Goal: Task Accomplishment & Management: Manage account settings

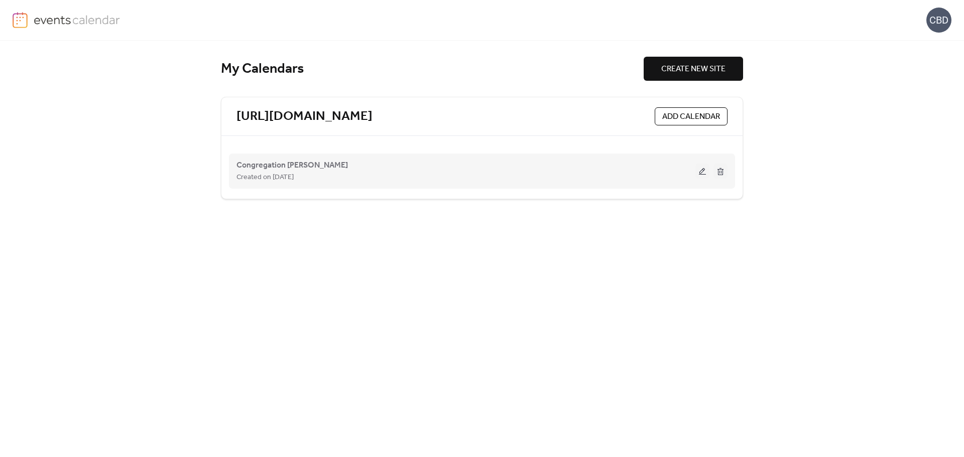
click at [269, 172] on span "Created on [DATE]" at bounding box center [264, 178] width 57 height 12
click at [701, 172] on button at bounding box center [702, 171] width 14 height 15
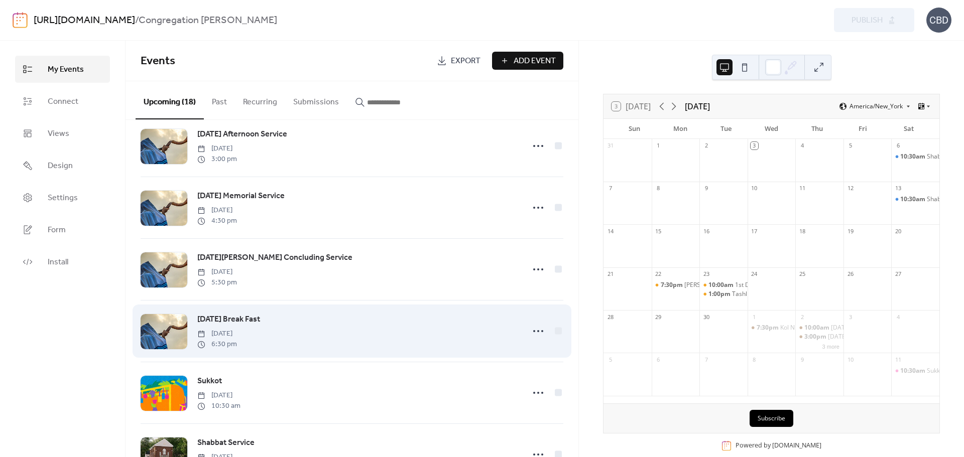
scroll to position [602, 0]
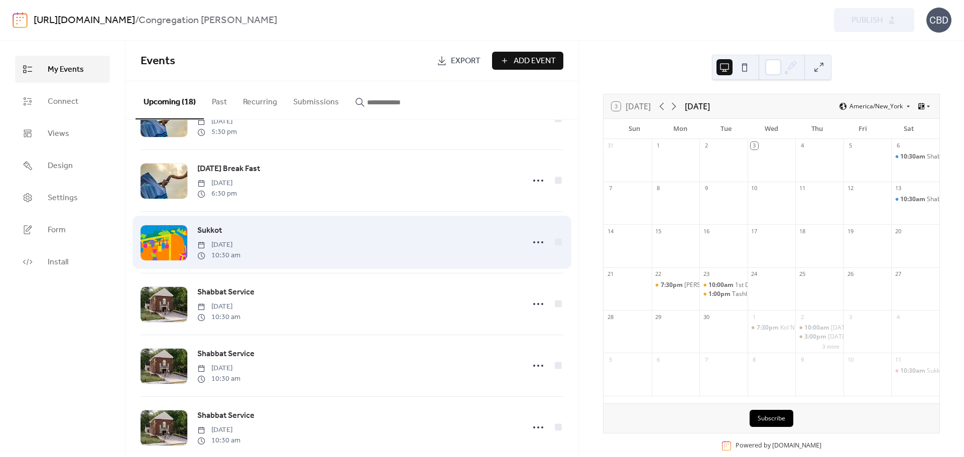
click at [211, 237] on span "Sukkot" at bounding box center [209, 231] width 25 height 12
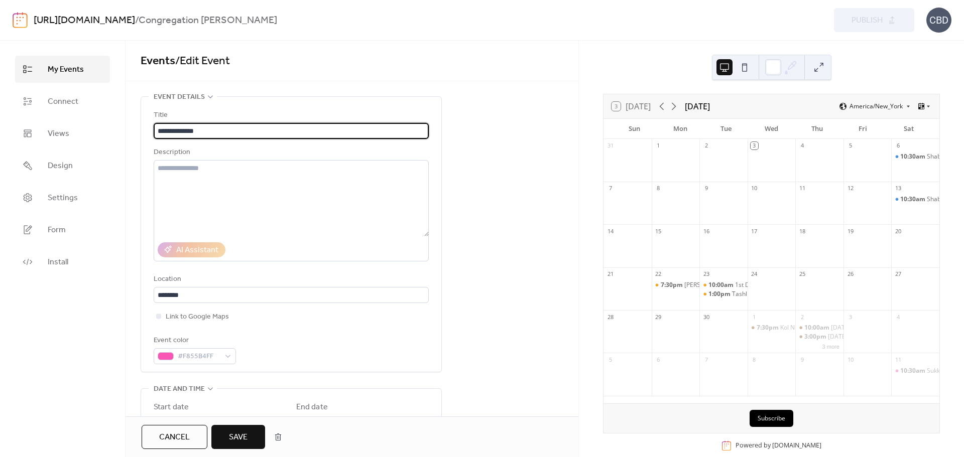
type input "**********"
click at [239, 435] on span "Save" at bounding box center [238, 438] width 19 height 12
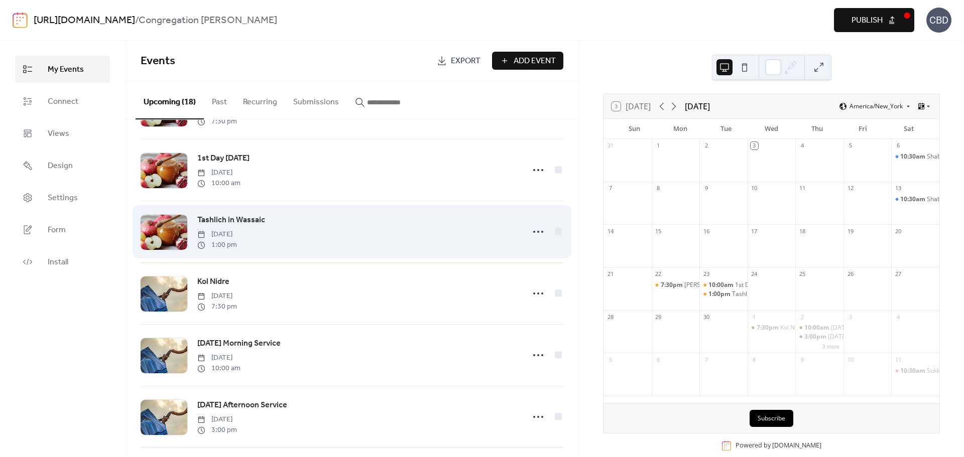
scroll to position [201, 0]
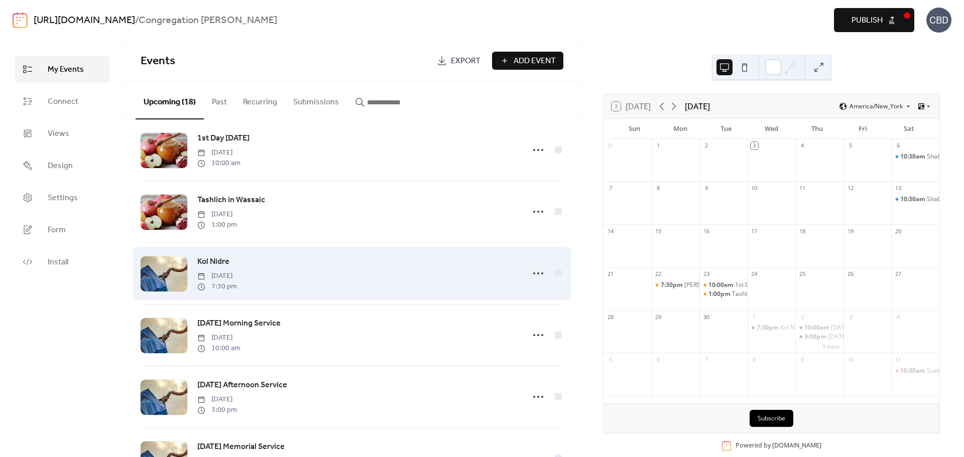
click at [218, 264] on span "Kol Nidre" at bounding box center [213, 262] width 32 height 12
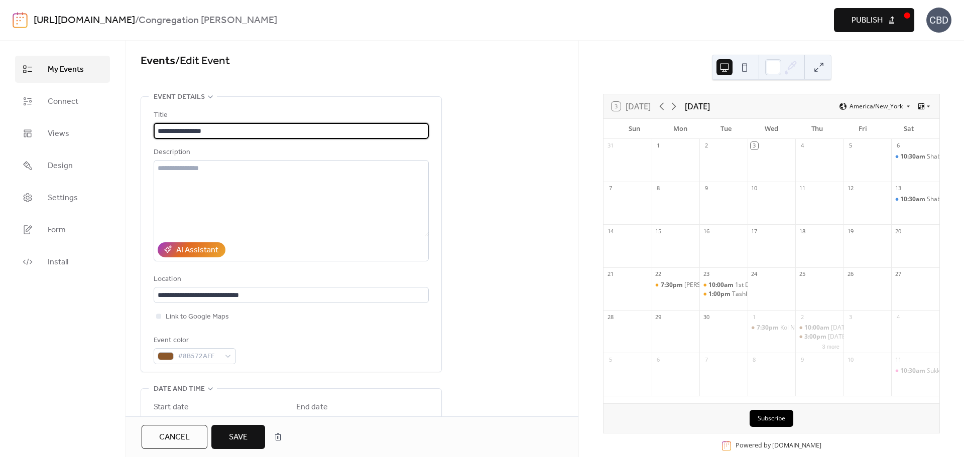
type input "**********"
click at [242, 439] on span "Save" at bounding box center [238, 438] width 19 height 12
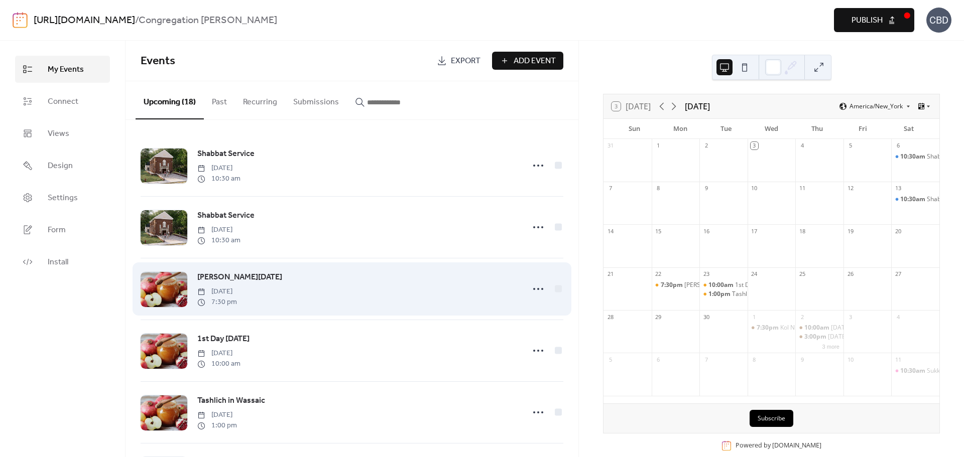
click at [257, 277] on span "[PERSON_NAME][DATE]" at bounding box center [239, 278] width 85 height 12
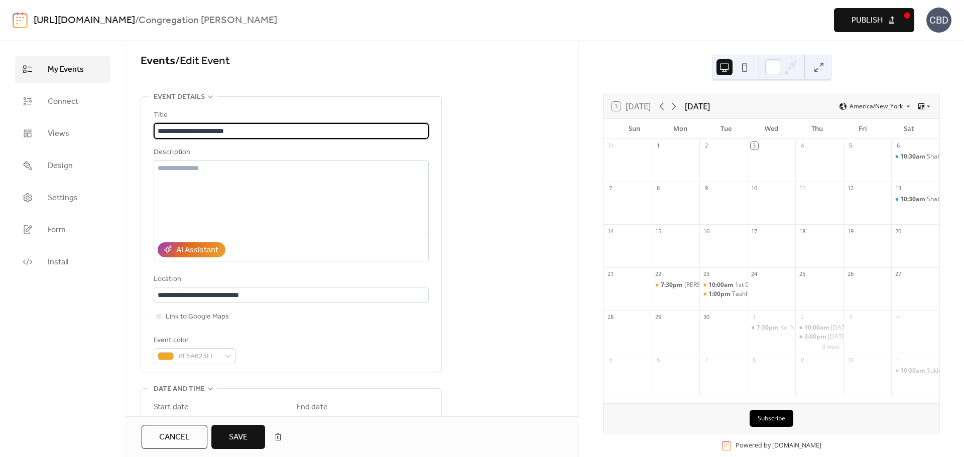
type input "**********"
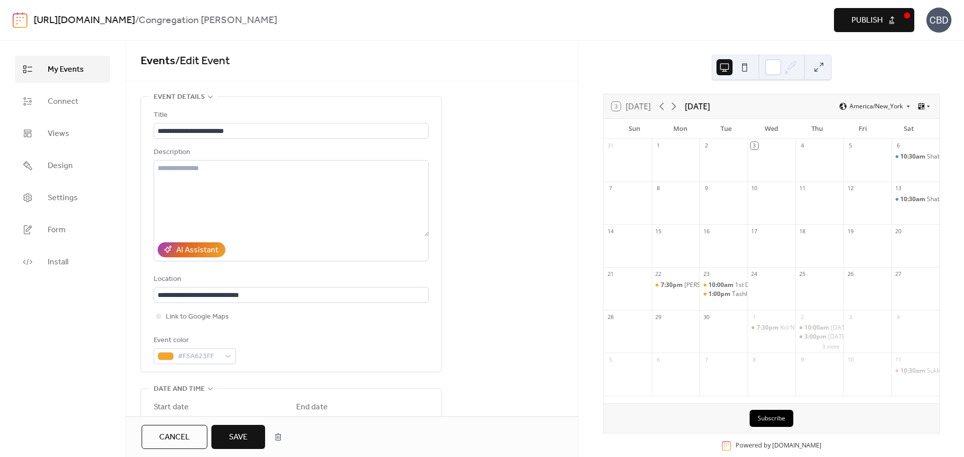
click at [232, 444] on span "Save" at bounding box center [238, 438] width 19 height 12
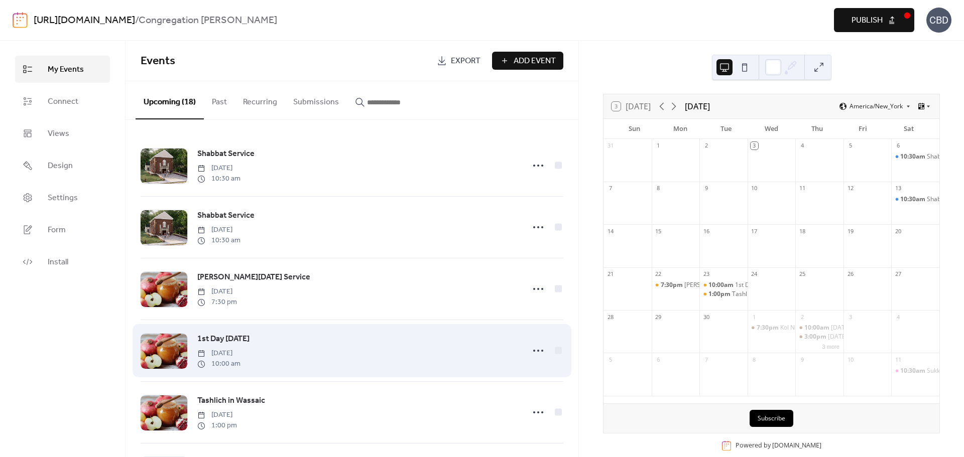
click at [249, 339] on span "1st Day [DATE]" at bounding box center [223, 339] width 52 height 12
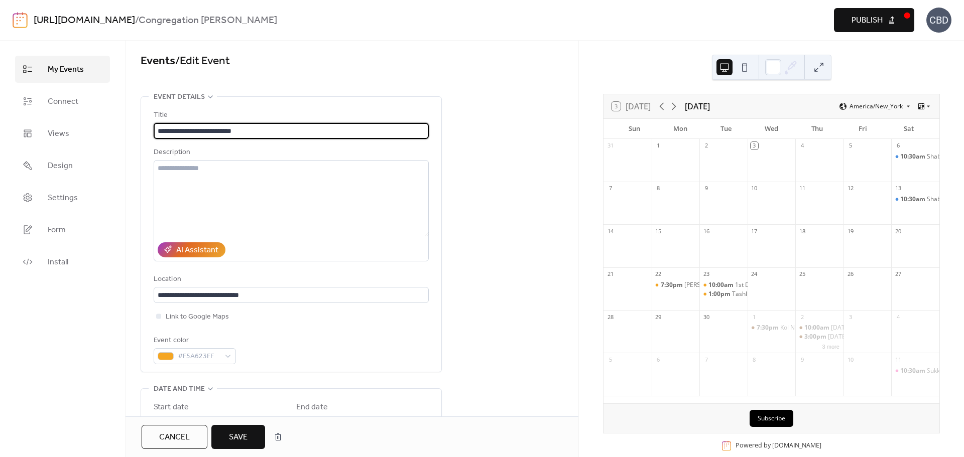
type input "**********"
click at [227, 440] on button "Save" at bounding box center [238, 437] width 54 height 24
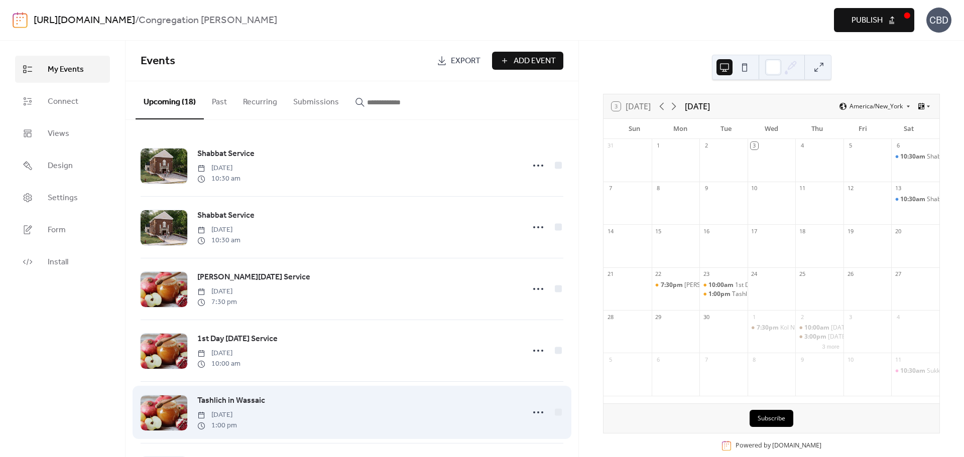
click at [242, 401] on span "Tashlich in Wassaic" at bounding box center [231, 401] width 68 height 12
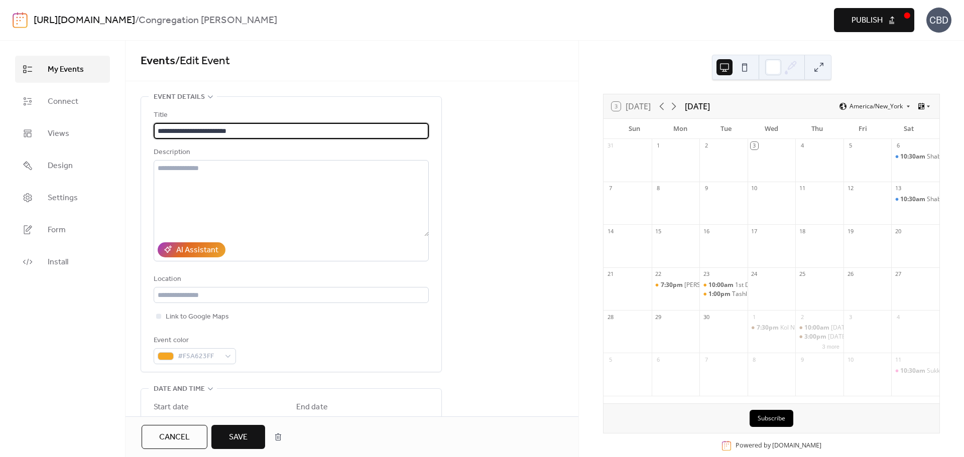
type input "**********"
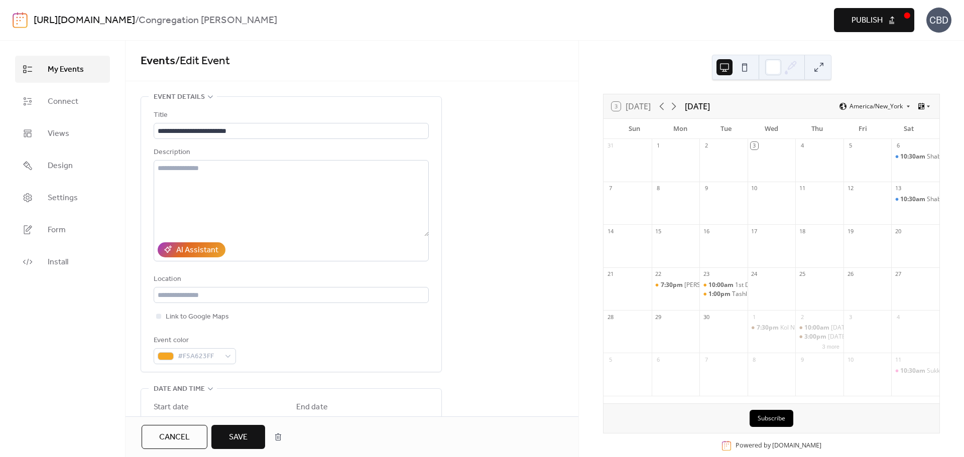
click at [234, 436] on span "Save" at bounding box center [238, 438] width 19 height 12
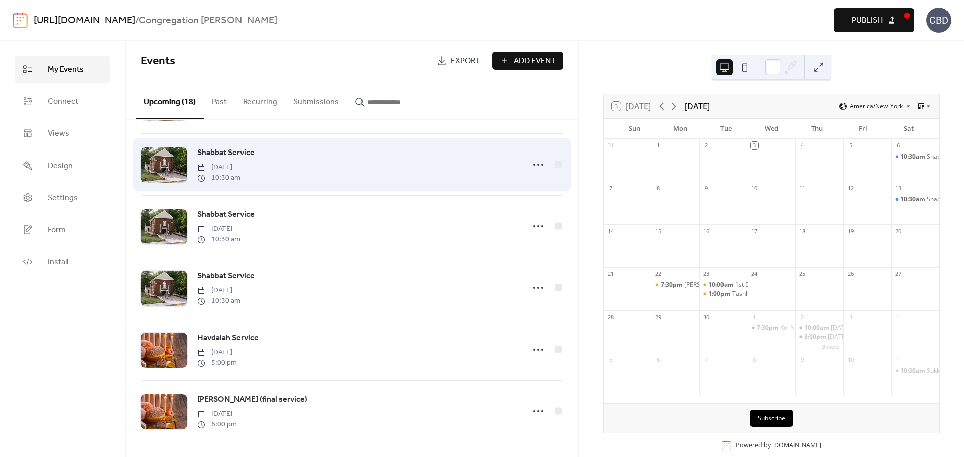
scroll to position [813, 0]
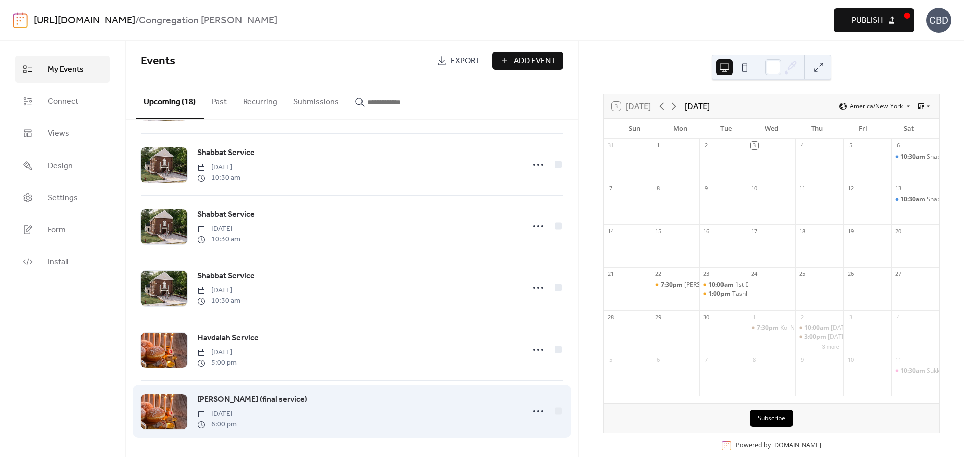
click at [262, 399] on span "[PERSON_NAME] (final service)" at bounding box center [252, 400] width 110 height 12
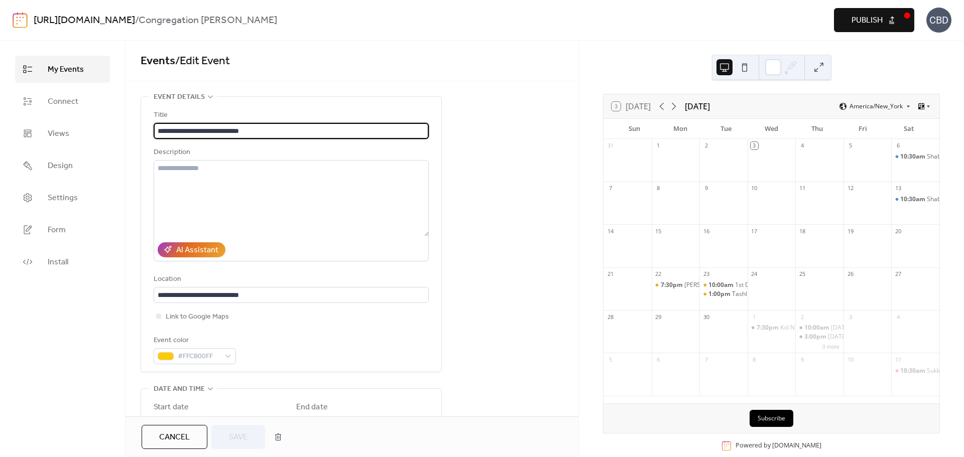
click at [188, 437] on span "Cancel" at bounding box center [174, 438] width 31 height 12
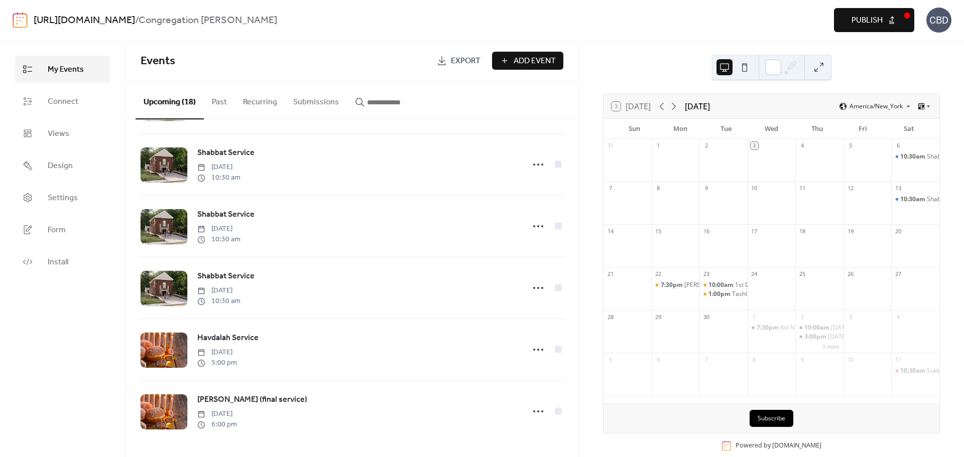
scroll to position [813, 0]
click at [870, 23] on span "Publish" at bounding box center [866, 21] width 31 height 12
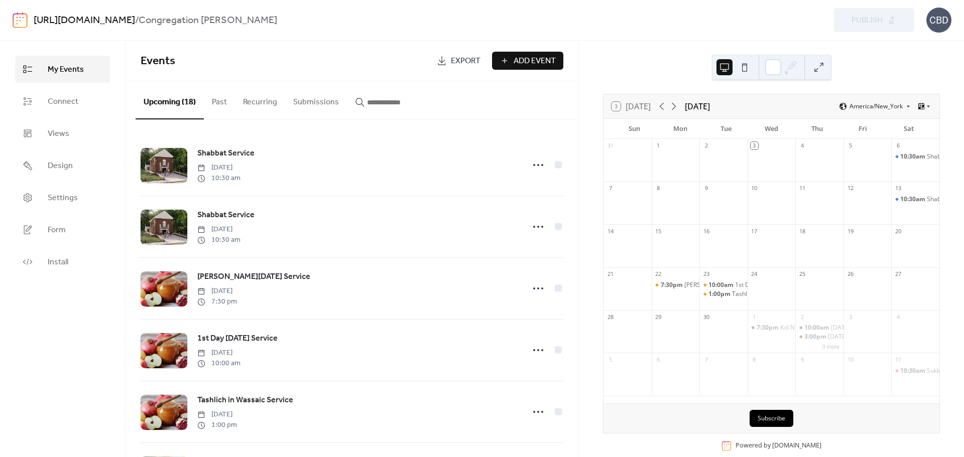
scroll to position [0, 0]
click at [57, 201] on span "Settings" at bounding box center [63, 198] width 30 height 12
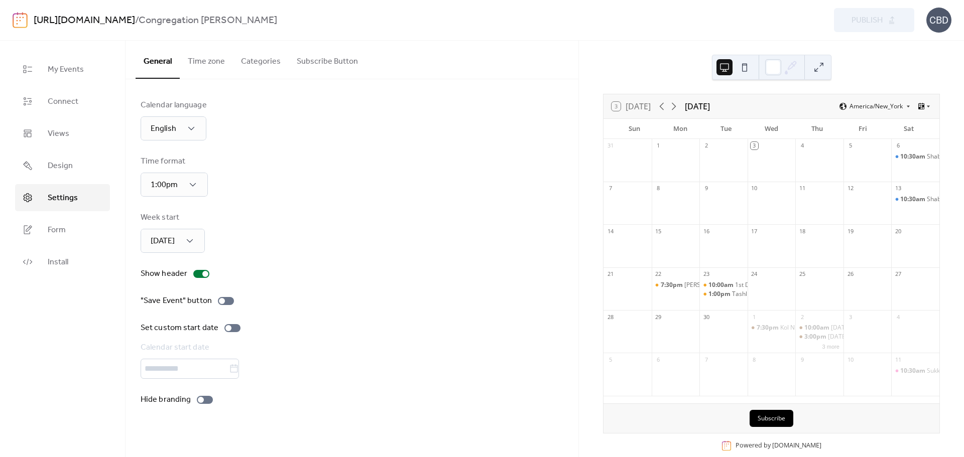
click at [207, 63] on button "Time zone" at bounding box center [206, 59] width 53 height 37
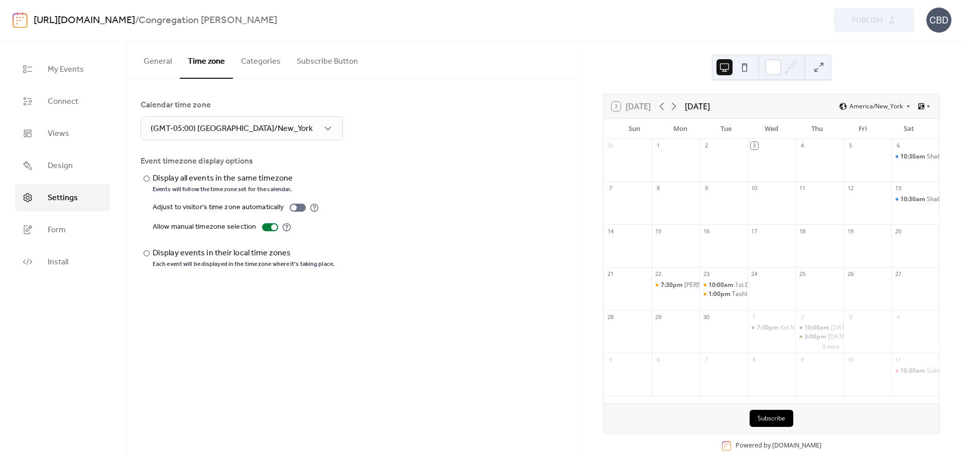
click at [149, 68] on button "General" at bounding box center [158, 59] width 44 height 37
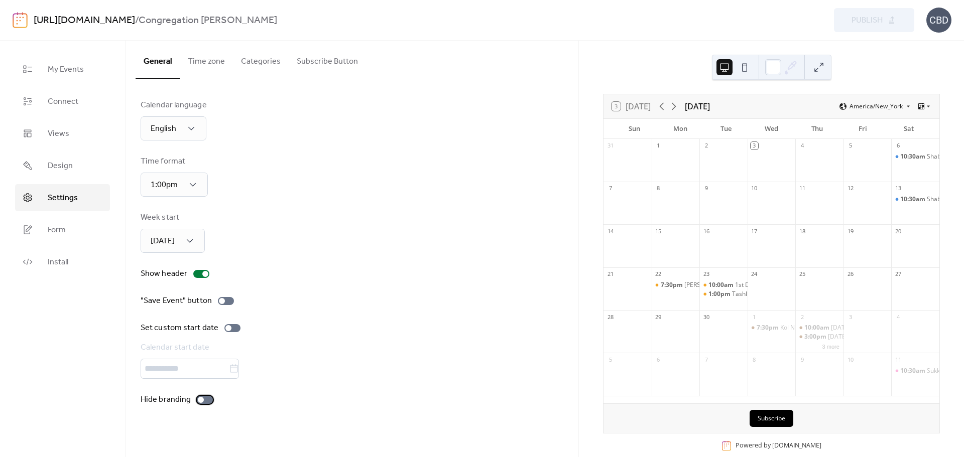
click at [202, 398] on div at bounding box center [205, 400] width 16 height 8
click at [216, 56] on button "Time zone" at bounding box center [206, 59] width 53 height 37
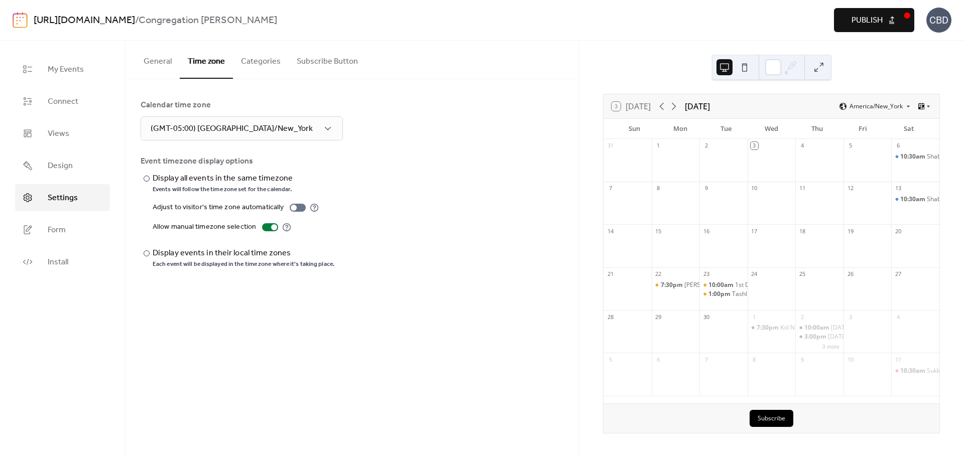
click at [271, 60] on button "Categories" at bounding box center [261, 59] width 56 height 37
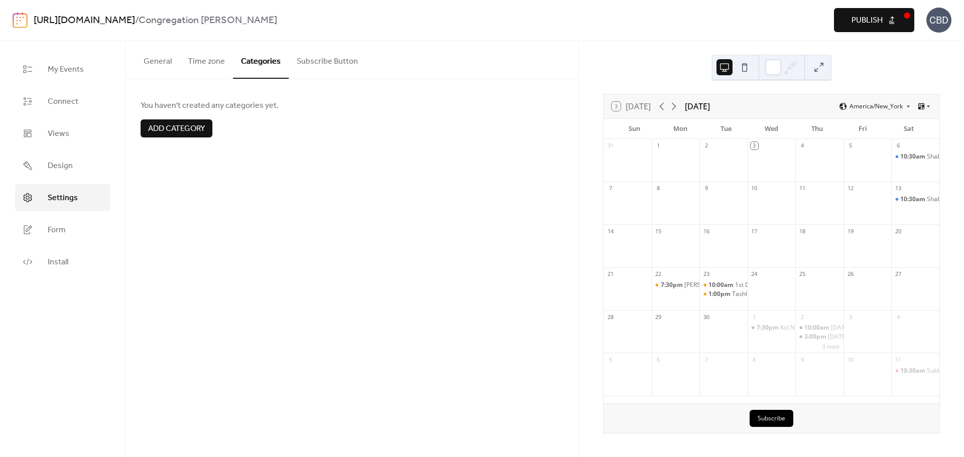
click at [347, 61] on button "Subscribe Button" at bounding box center [327, 59] width 77 height 37
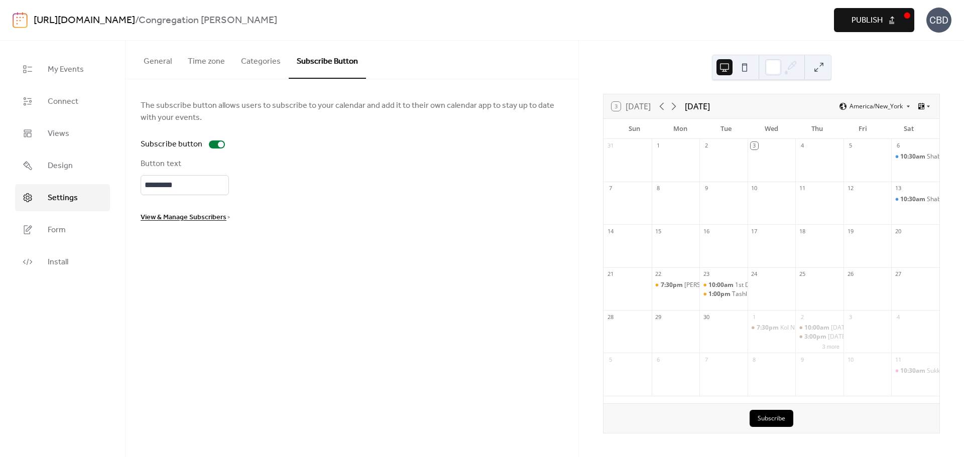
click at [164, 57] on button "General" at bounding box center [158, 59] width 44 height 37
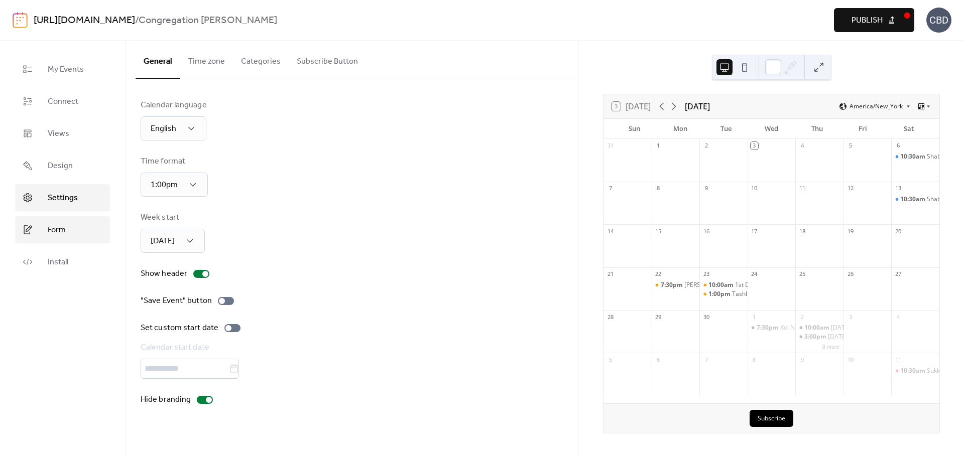
click at [60, 229] on span "Form" at bounding box center [57, 230] width 18 height 12
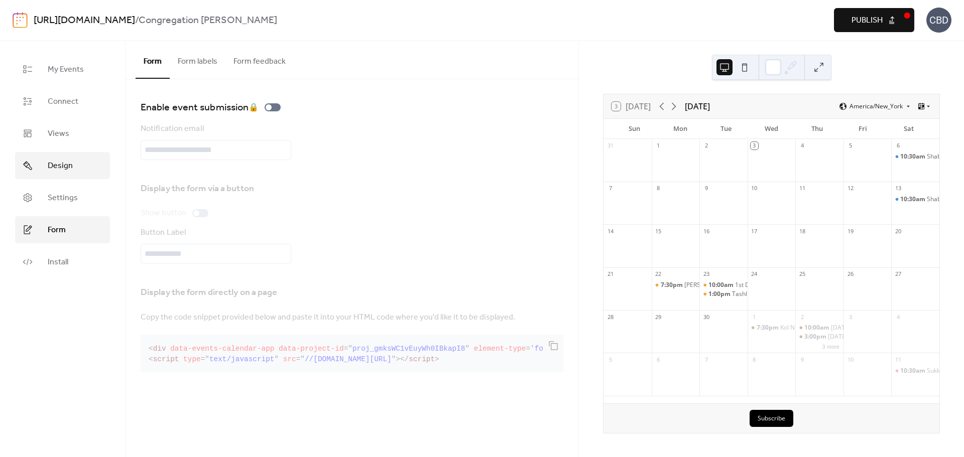
click at [56, 160] on span "Design" at bounding box center [60, 166] width 25 height 12
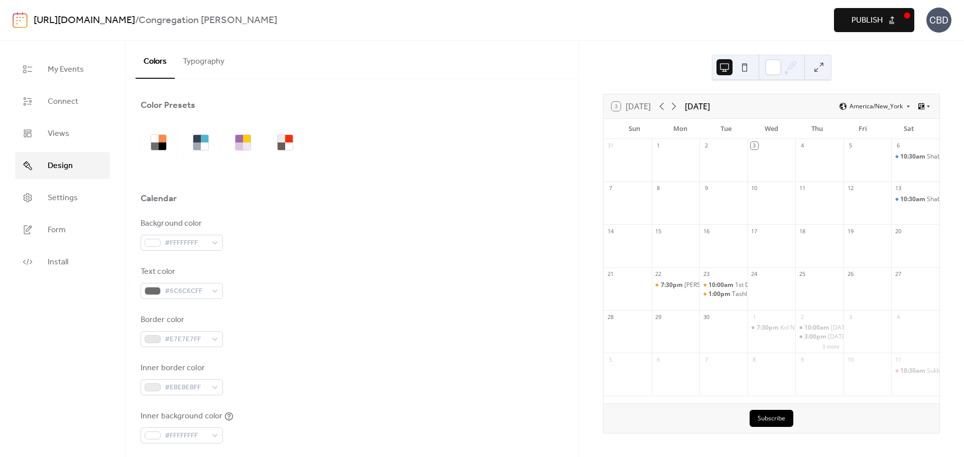
click at [218, 65] on button "Typography" at bounding box center [204, 59] width 58 height 37
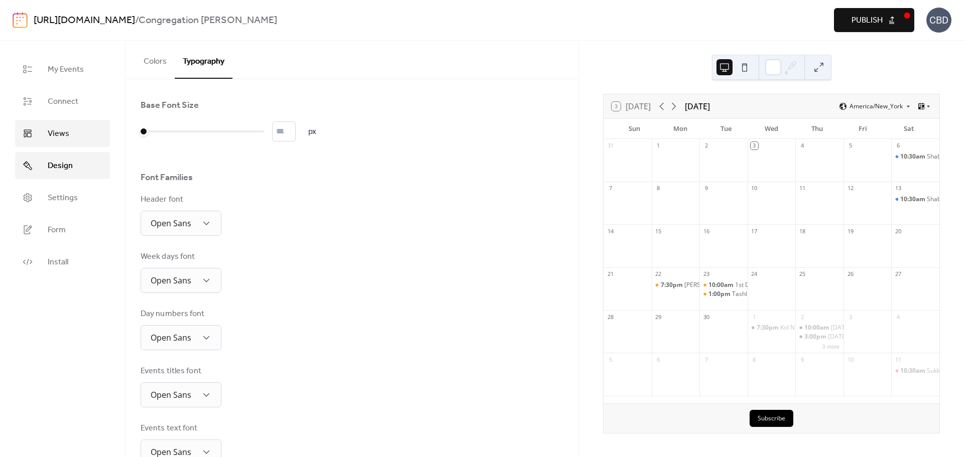
click at [66, 144] on link "Views" at bounding box center [62, 133] width 95 height 27
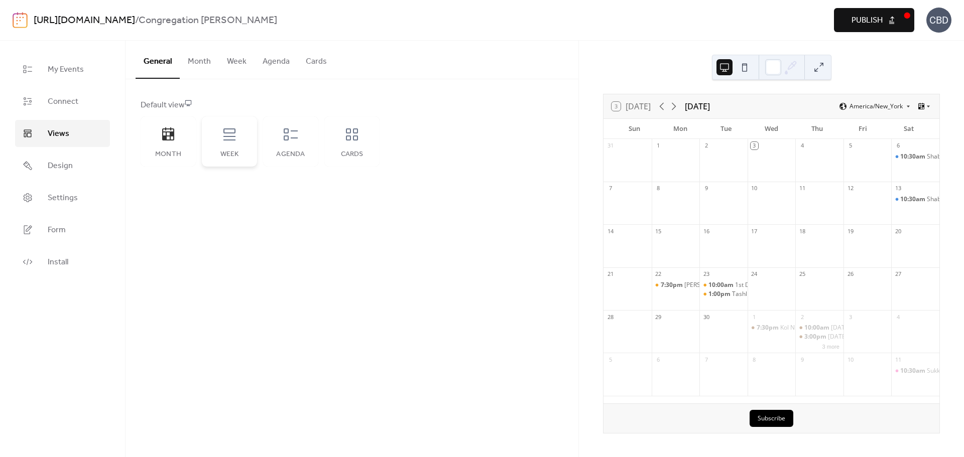
click at [241, 140] on div "Week" at bounding box center [229, 141] width 55 height 50
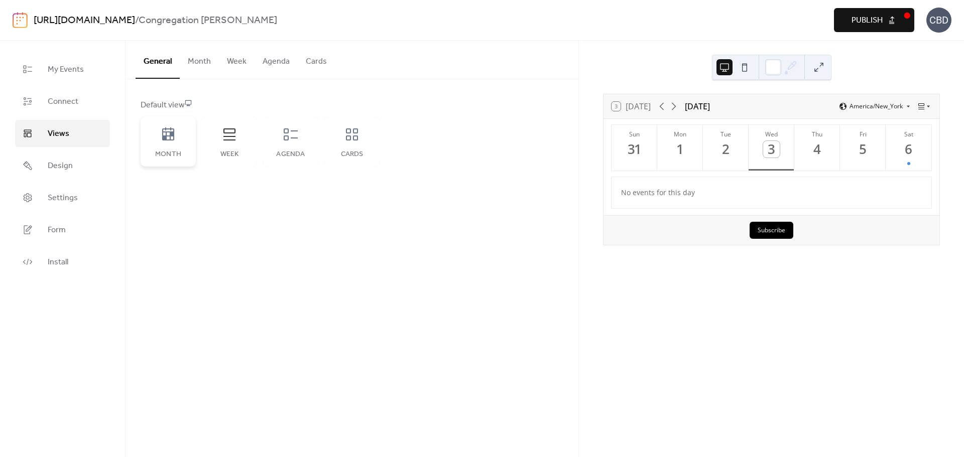
click at [174, 140] on icon at bounding box center [168, 133] width 12 height 13
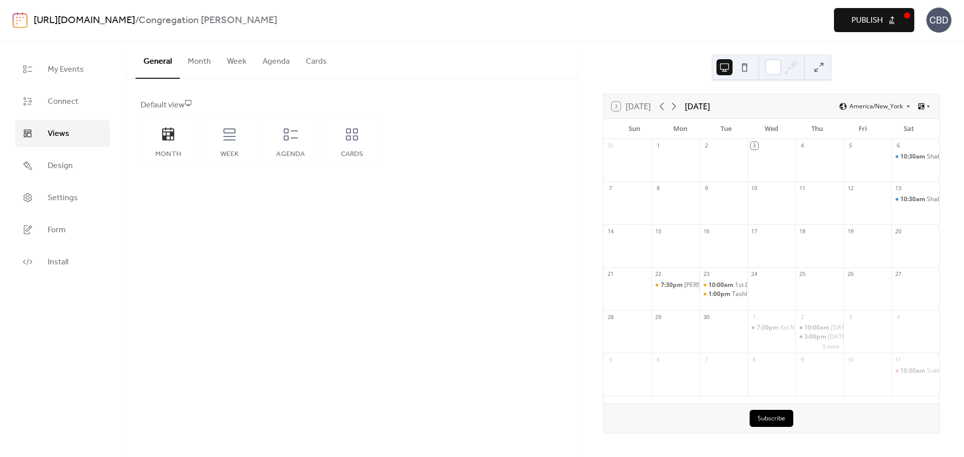
click at [199, 61] on button "Month" at bounding box center [199, 59] width 39 height 37
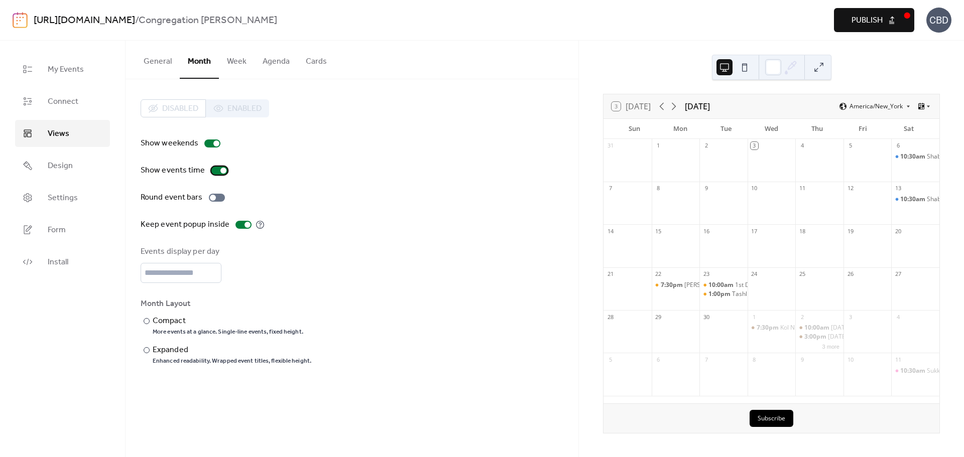
click at [220, 170] on div at bounding box center [223, 171] width 6 height 6
drag, startPoint x: 159, startPoint y: 274, endPoint x: 143, endPoint y: 271, distance: 15.8
click at [143, 271] on input "*" at bounding box center [181, 273] width 81 height 20
type input "*"
click at [278, 275] on div "Events display per day *" at bounding box center [352, 264] width 423 height 37
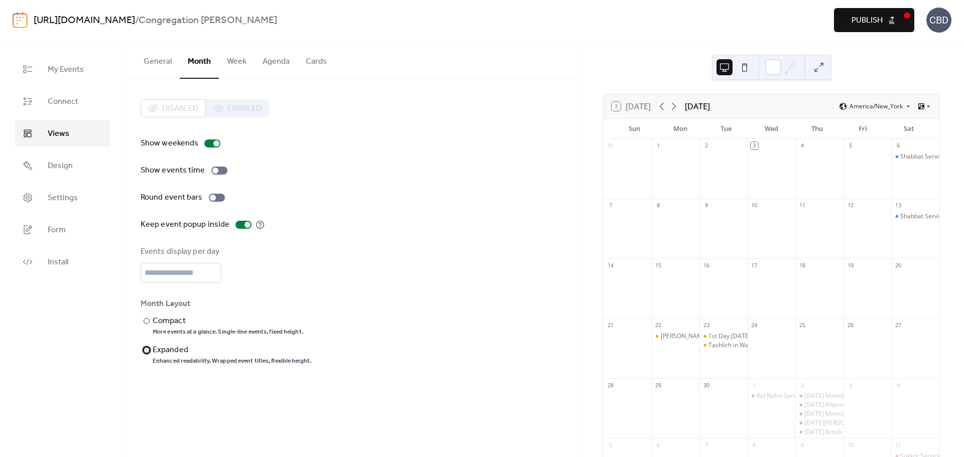
click at [145, 352] on div at bounding box center [147, 350] width 6 height 6
click at [875, 15] on span "Publish" at bounding box center [866, 21] width 31 height 12
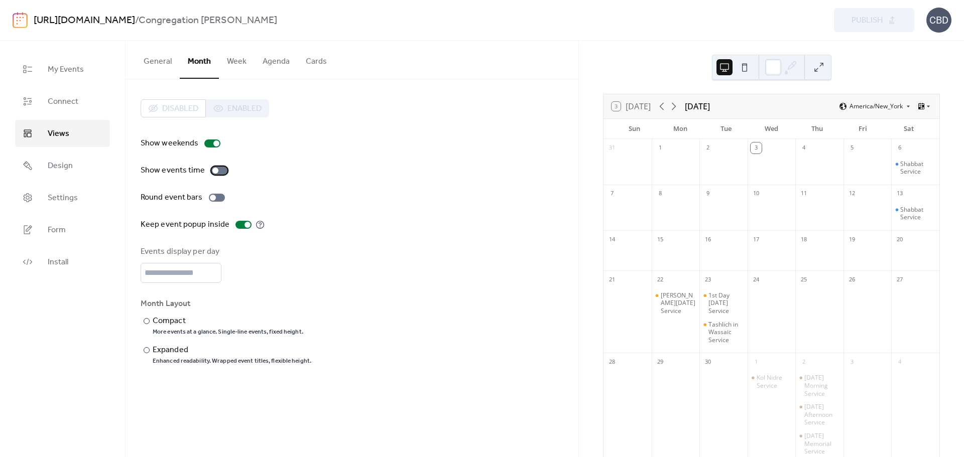
click at [217, 167] on div at bounding box center [219, 171] width 16 height 8
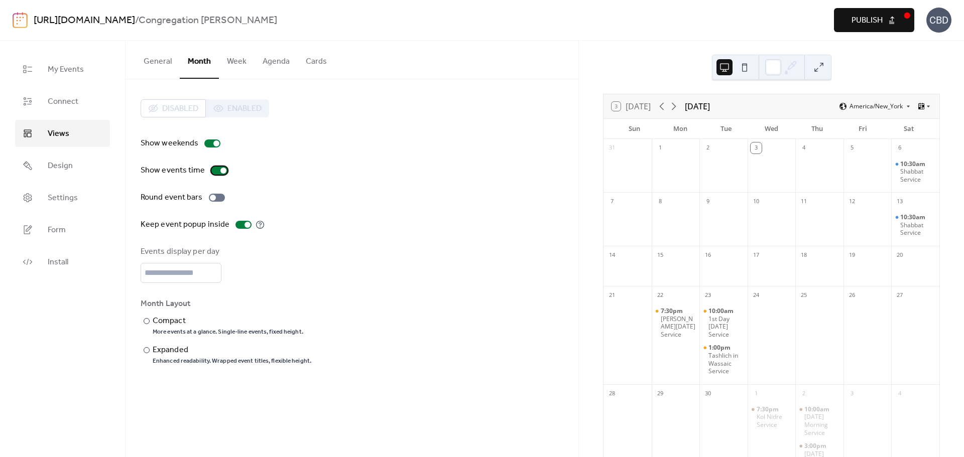
click at [217, 172] on div at bounding box center [219, 171] width 16 height 8
